Goal: Navigation & Orientation: Find specific page/section

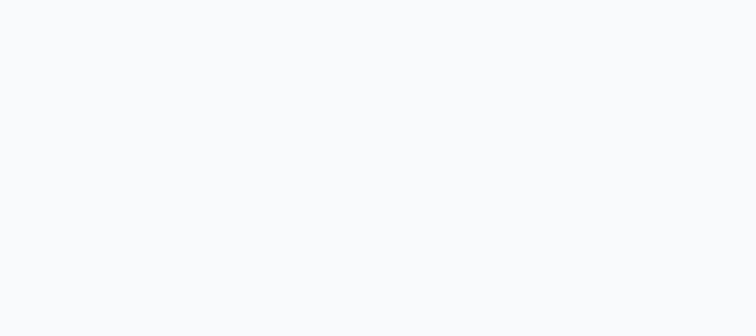
click at [198, 163] on body at bounding box center [378, 168] width 756 height 336
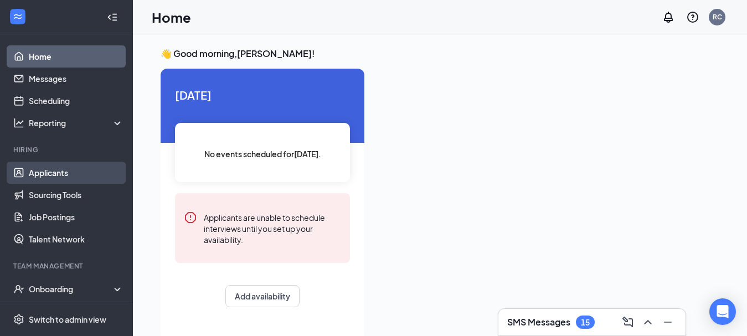
click at [48, 175] on link "Applicants" at bounding box center [76, 173] width 95 height 22
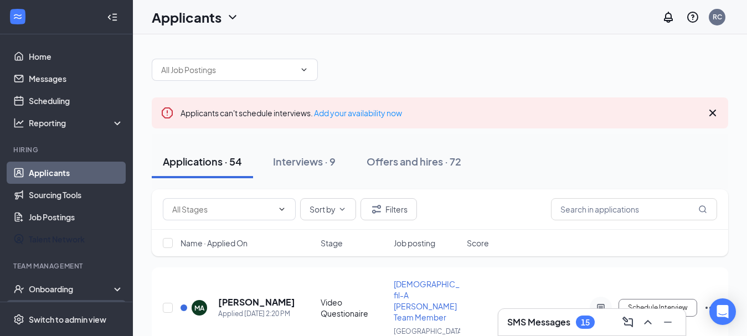
scroll to position [69, 0]
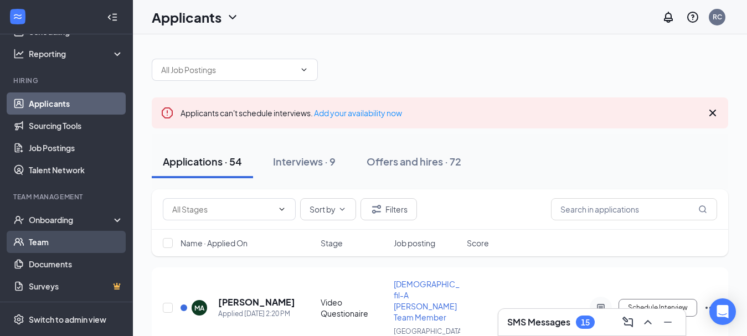
click at [42, 241] on link "Team" at bounding box center [76, 242] width 95 height 22
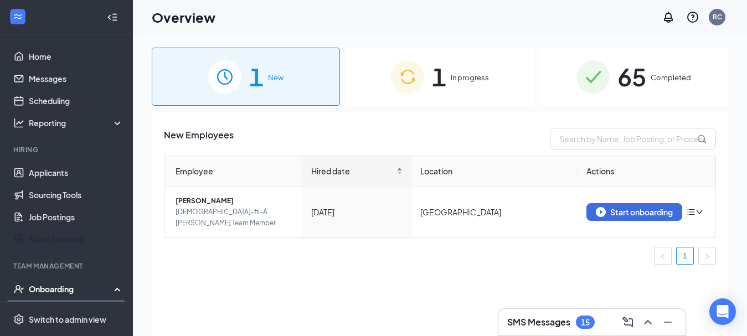
click at [60, 295] on div "Onboarding" at bounding box center [66, 289] width 133 height 22
click at [115, 290] on icon at bounding box center [119, 290] width 9 height 0
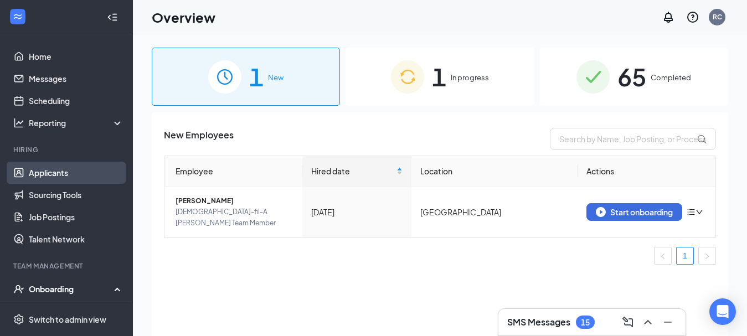
click at [51, 174] on link "Applicants" at bounding box center [76, 173] width 95 height 22
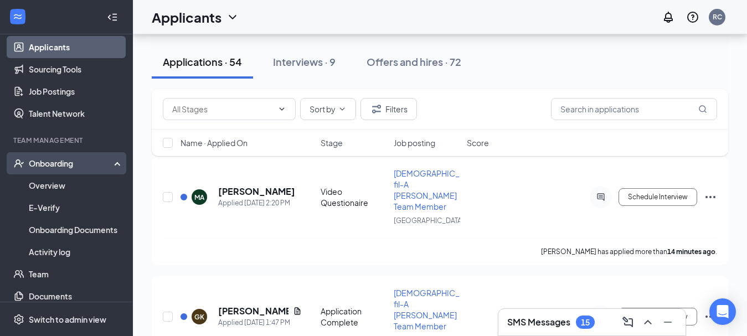
scroll to position [129, 0]
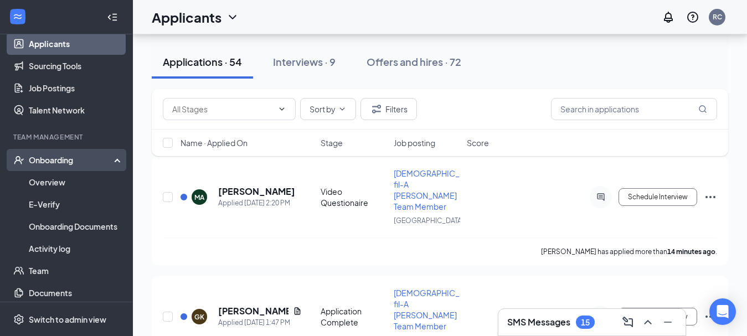
click at [60, 162] on div "Onboarding" at bounding box center [71, 159] width 85 height 11
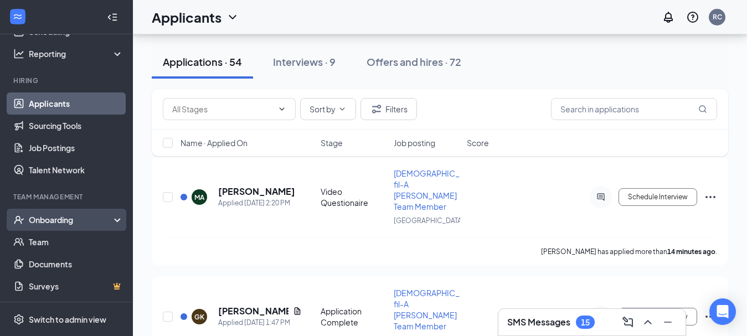
scroll to position [69, 0]
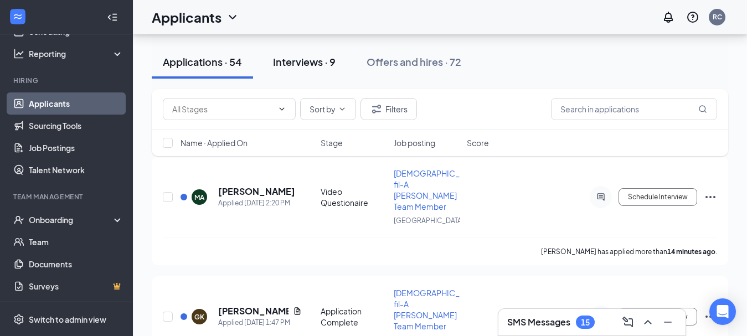
click at [304, 61] on div "Interviews · 9" at bounding box center [304, 62] width 63 height 14
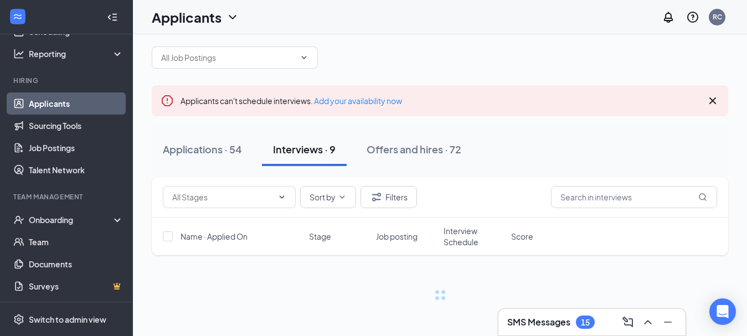
scroll to position [12, 0]
click at [46, 215] on div "Onboarding" at bounding box center [71, 219] width 85 height 11
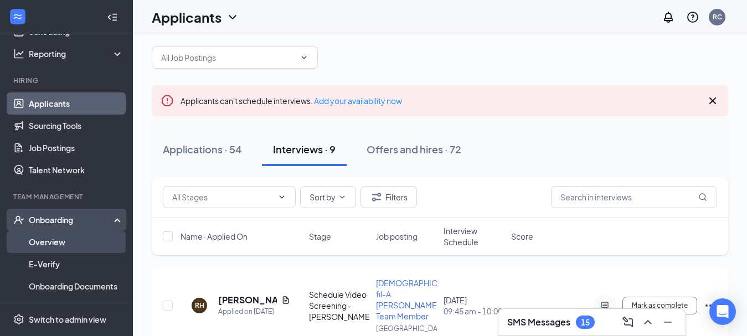
click at [50, 242] on link "Overview" at bounding box center [76, 242] width 95 height 22
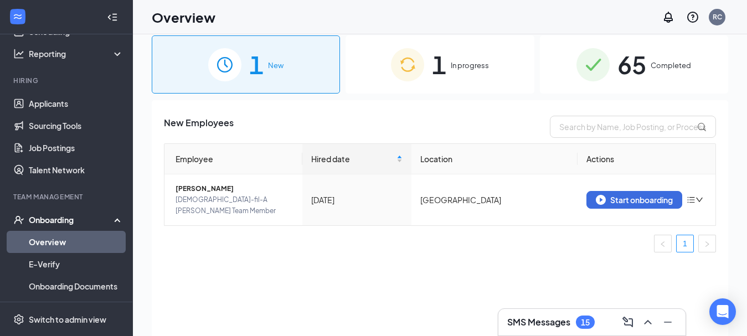
click at [470, 67] on span "In progress" at bounding box center [470, 65] width 38 height 11
